Goal: Task Accomplishment & Management: Use online tool/utility

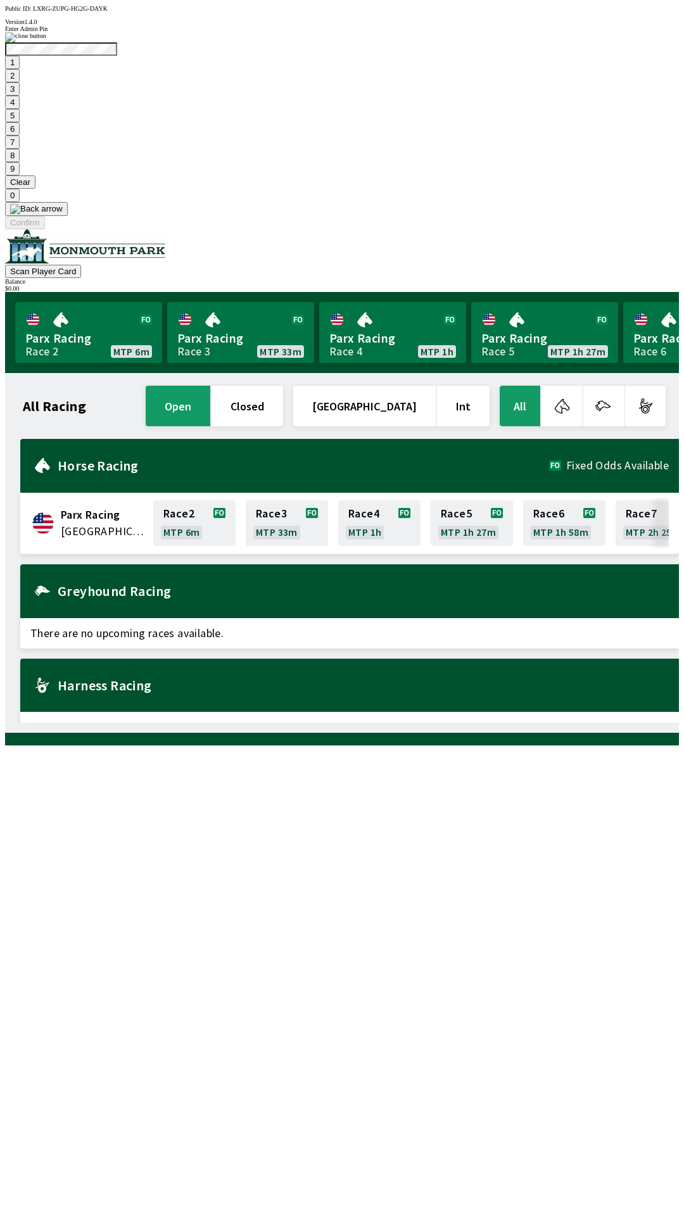
click at [20, 175] on button "9" at bounding box center [12, 168] width 15 height 13
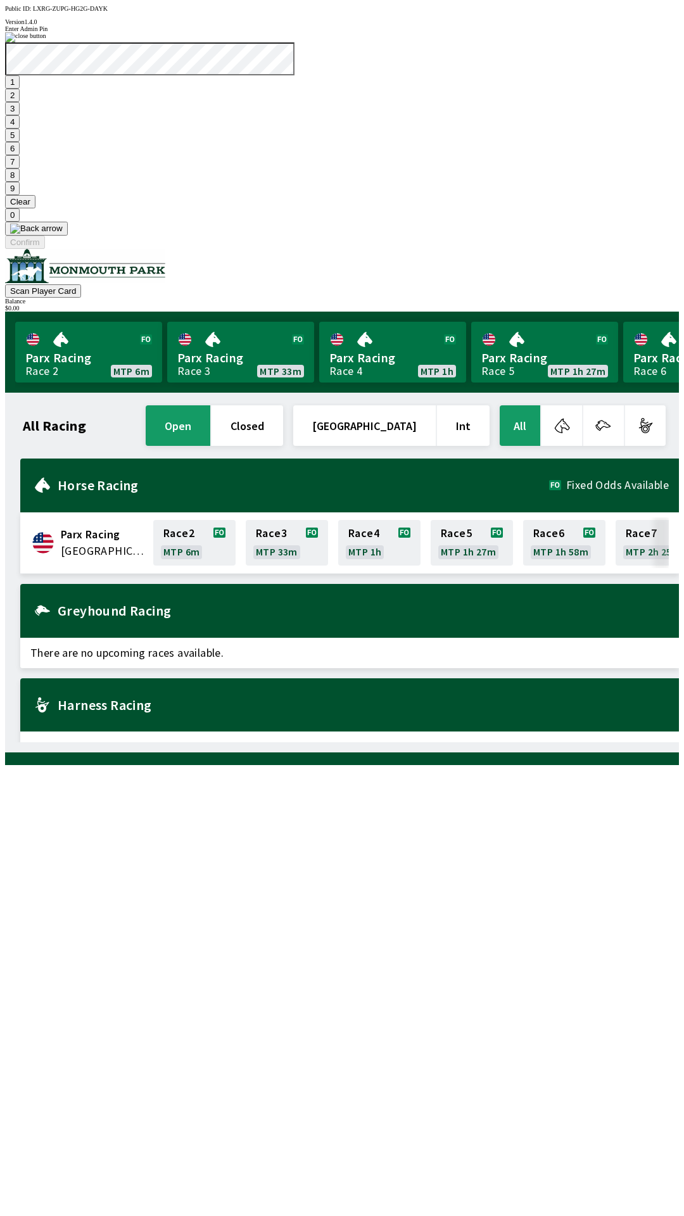
click at [20, 169] on button "7" at bounding box center [12, 161] width 15 height 13
click at [20, 115] on button "3" at bounding box center [12, 108] width 15 height 13
click at [45, 249] on button "Confirm" at bounding box center [25, 242] width 40 height 13
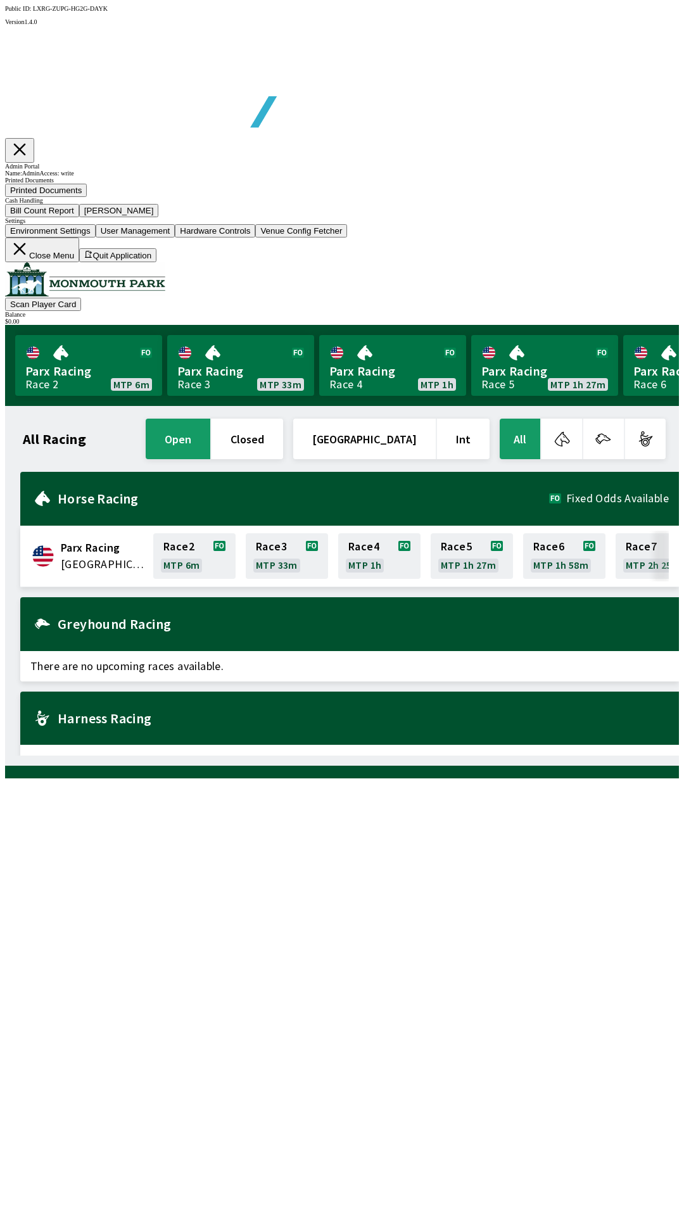
click at [79, 217] on button "Bill Count Report" at bounding box center [42, 210] width 74 height 13
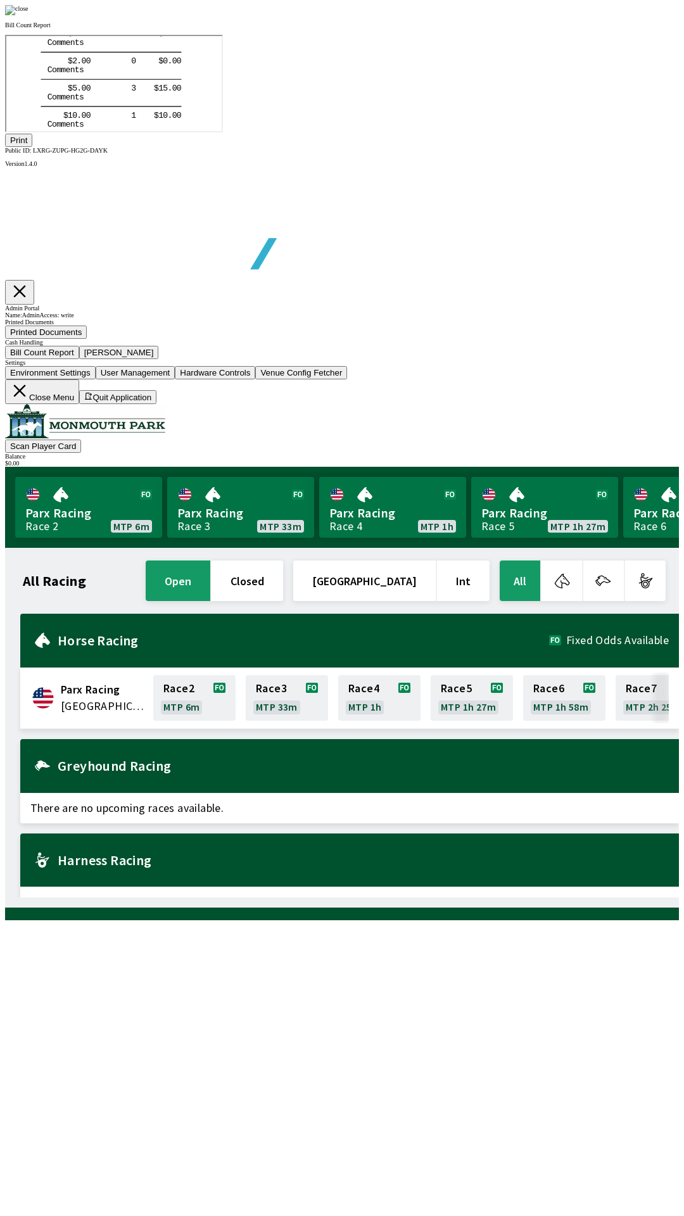
scroll to position [148, 0]
click at [32, 147] on button "Print" at bounding box center [18, 140] width 27 height 13
click at [594, 15] on div at bounding box center [342, 10] width 674 height 10
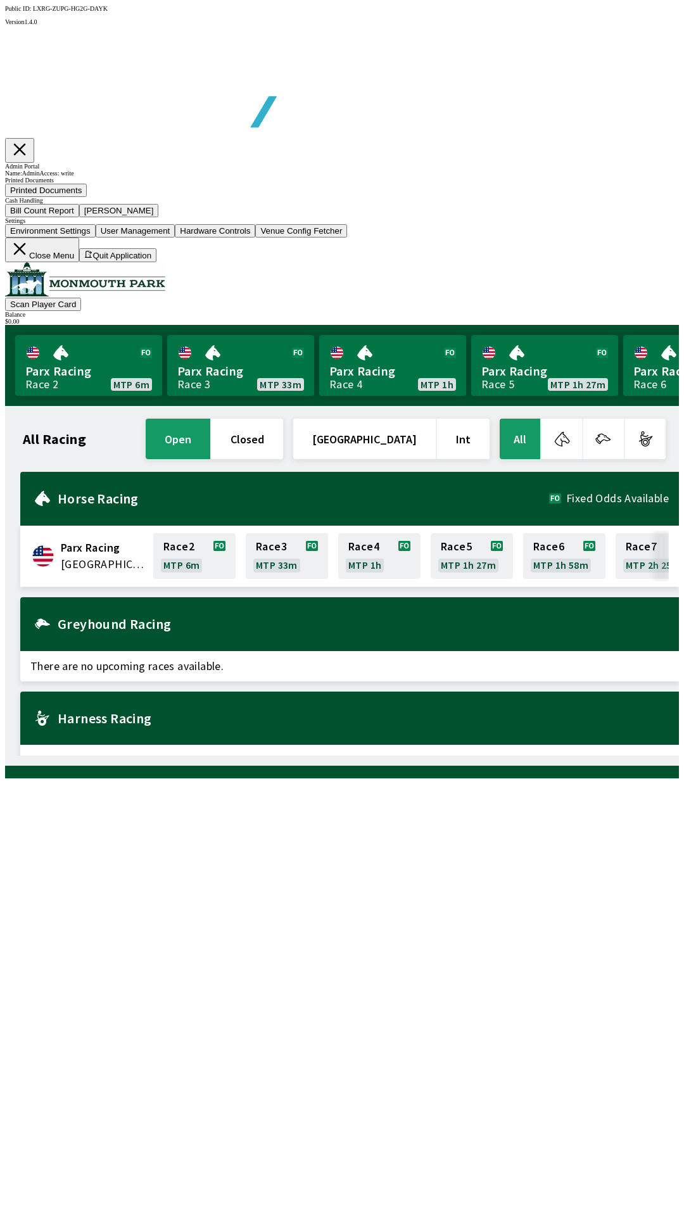
click at [159, 217] on button "[PERSON_NAME]" at bounding box center [119, 210] width 80 height 13
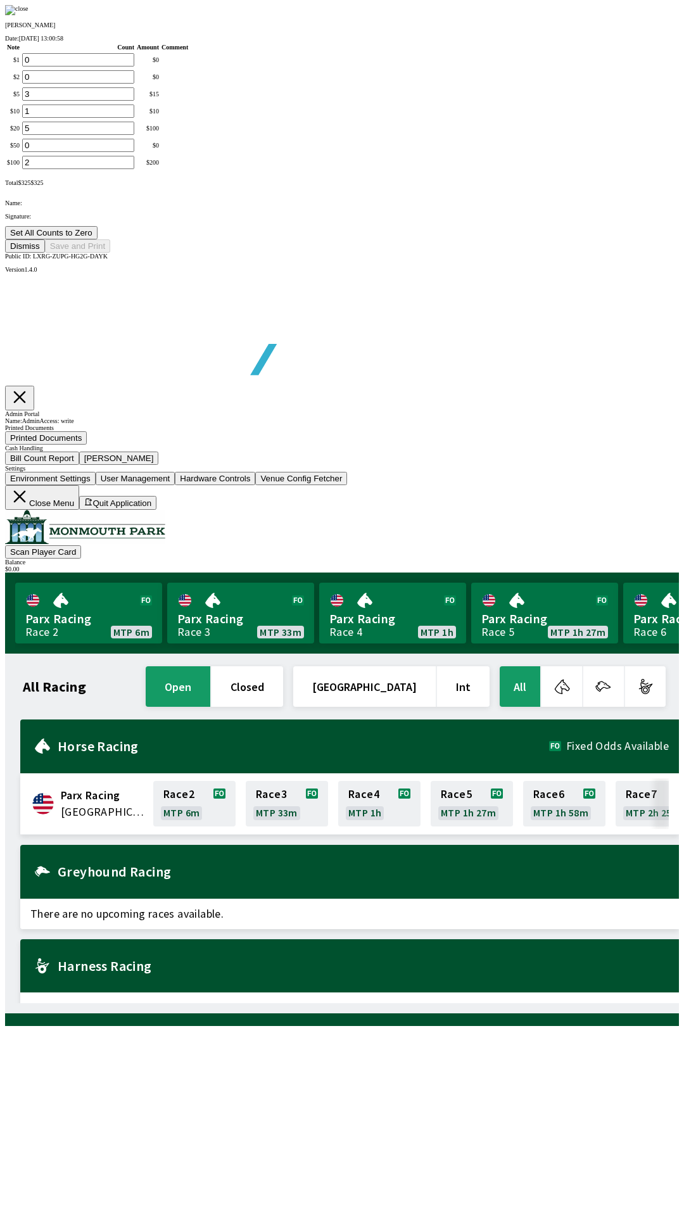
click at [98, 239] on button "Set All Counts to Zero" at bounding box center [51, 232] width 92 height 13
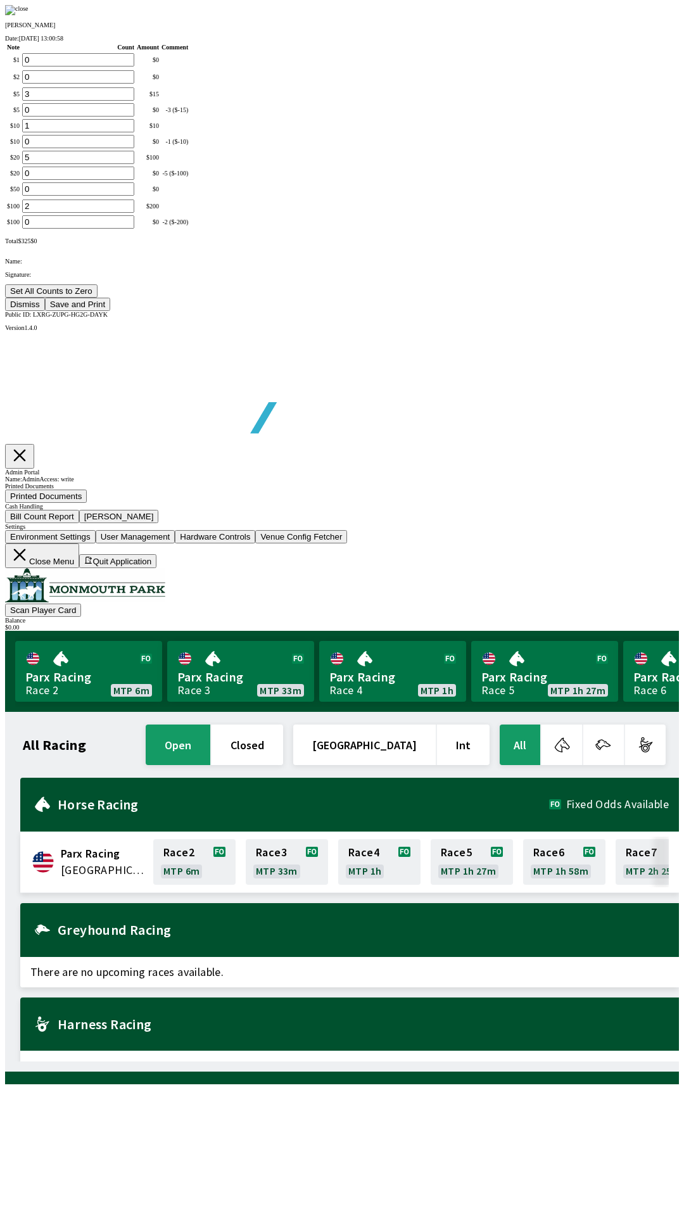
click at [110, 311] on button "Save and Print" at bounding box center [77, 304] width 65 height 13
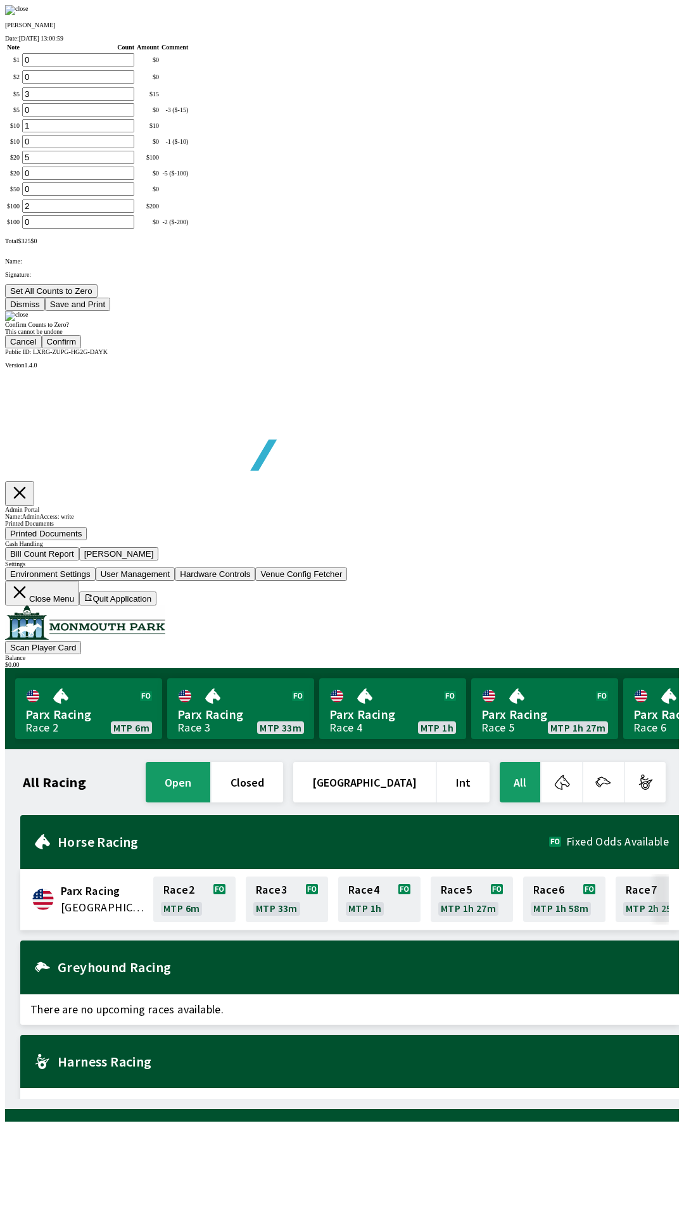
click at [82, 348] on button "Confirm" at bounding box center [62, 341] width 40 height 13
type input "0"
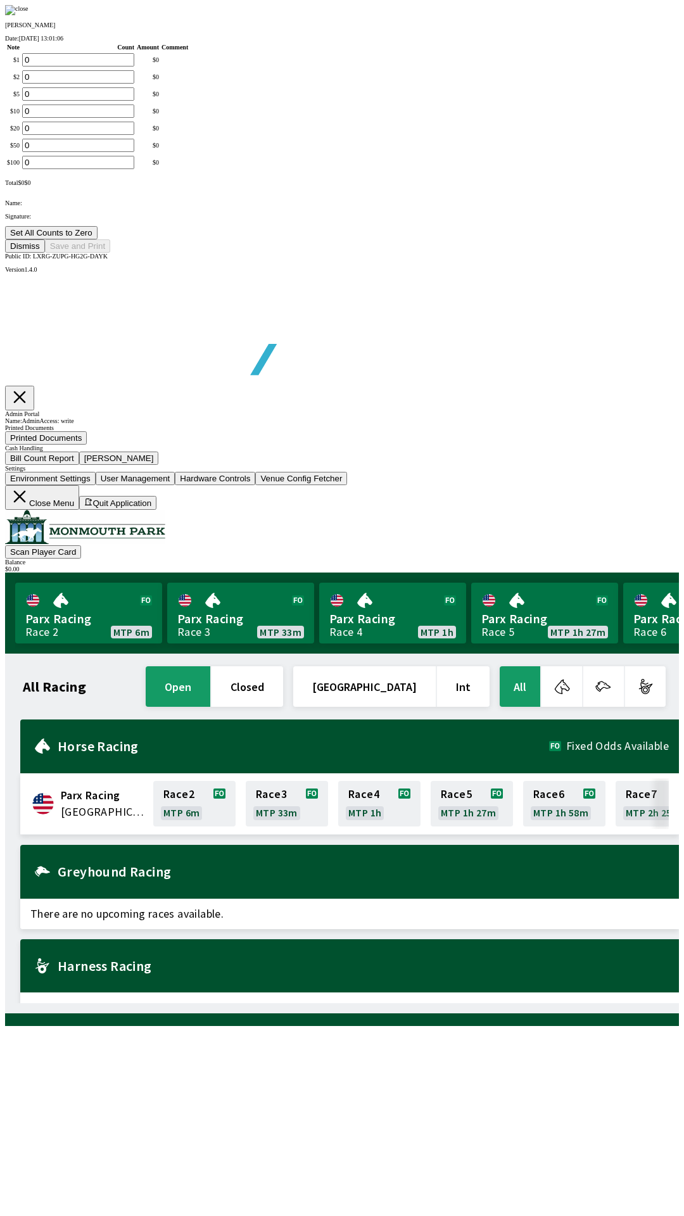
click at [45, 253] on button "Dismiss" at bounding box center [25, 245] width 40 height 13
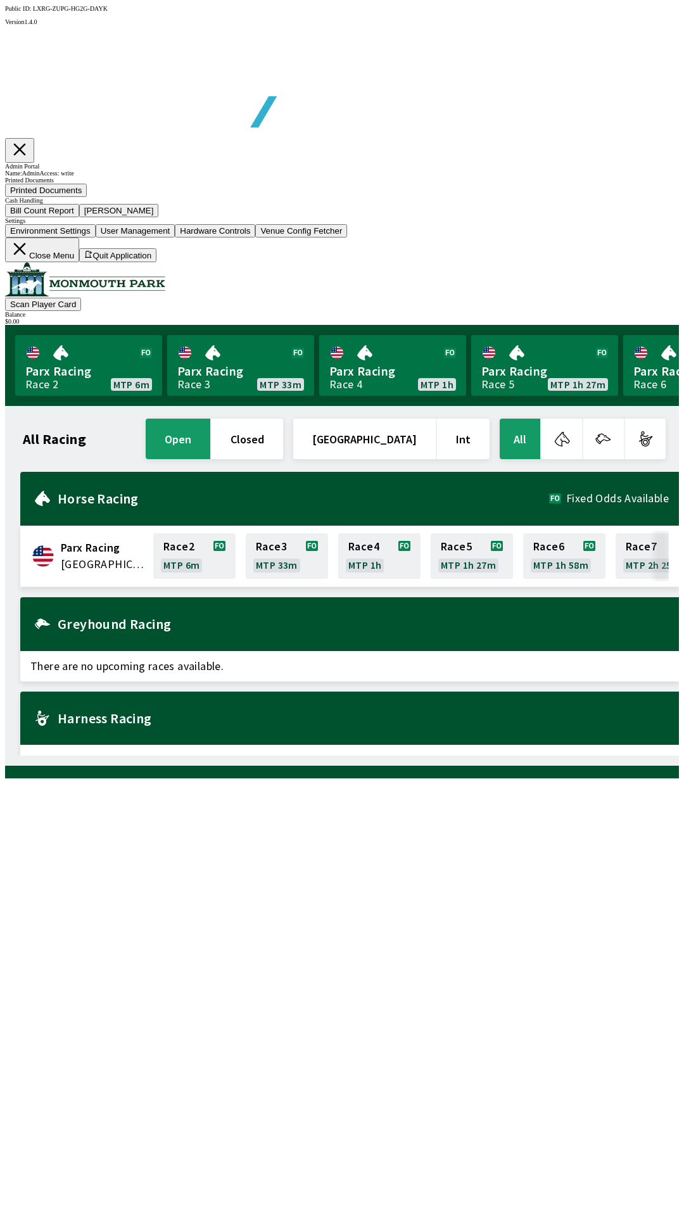
click at [79, 262] on button "Close Menu" at bounding box center [42, 250] width 74 height 25
